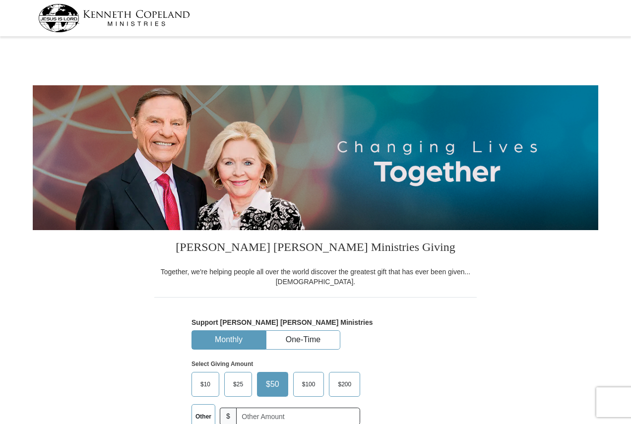
select select "PA"
click at [312, 344] on button "One-Time" at bounding box center [302, 340] width 73 height 18
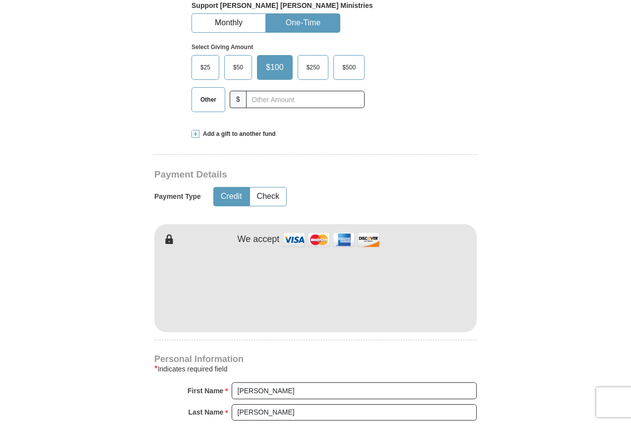
scroll to position [347, 0]
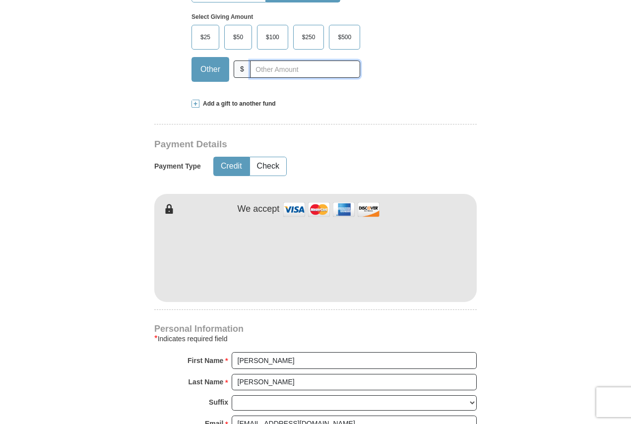
click at [296, 70] on input "text" at bounding box center [305, 68] width 110 height 17
type input "20"
click at [270, 168] on button "Check" at bounding box center [268, 166] width 36 height 18
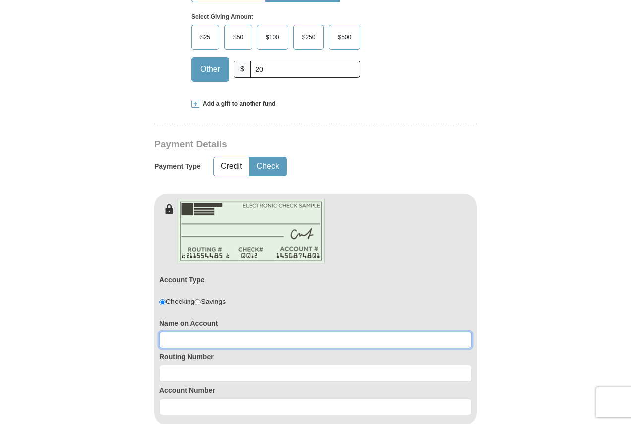
click at [190, 337] on input at bounding box center [315, 340] width 312 height 17
type input "[PERSON_NAME]"
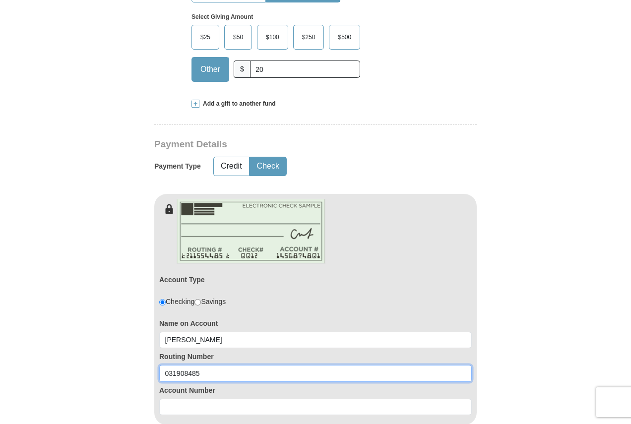
type input "031908485"
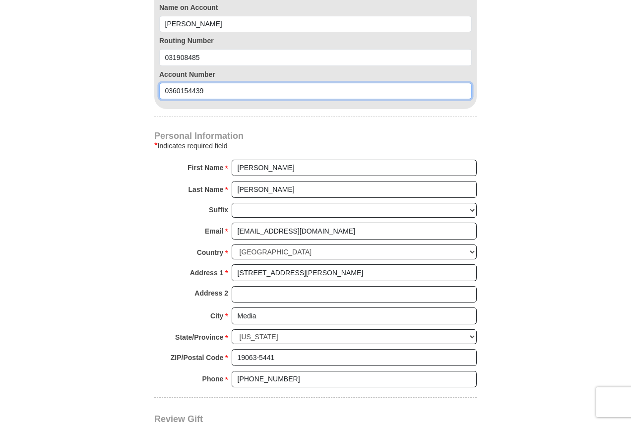
scroll to position [843, 0]
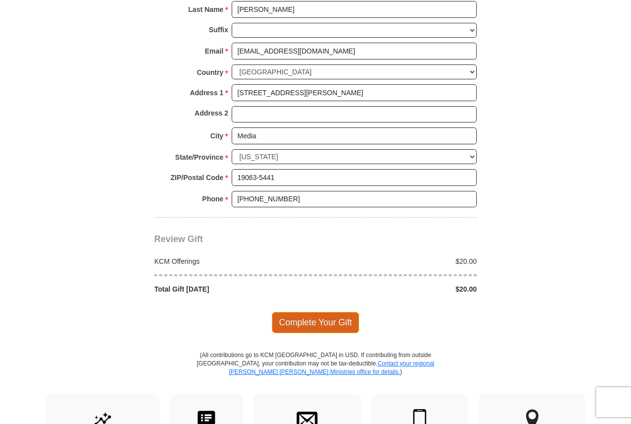
type input "0360154439"
click at [317, 317] on span "Complete Your Gift" at bounding box center [316, 322] width 88 height 21
